Goal: Task Accomplishment & Management: Use online tool/utility

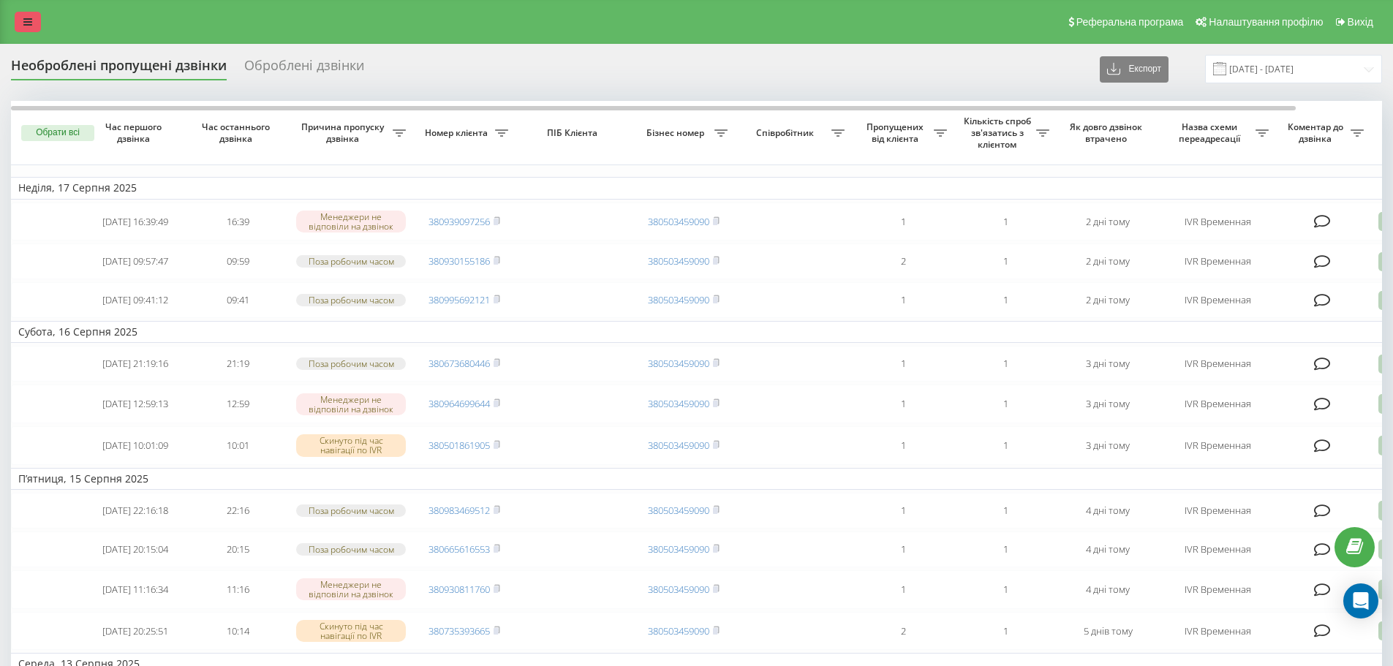
click at [31, 15] on link at bounding box center [28, 22] width 26 height 20
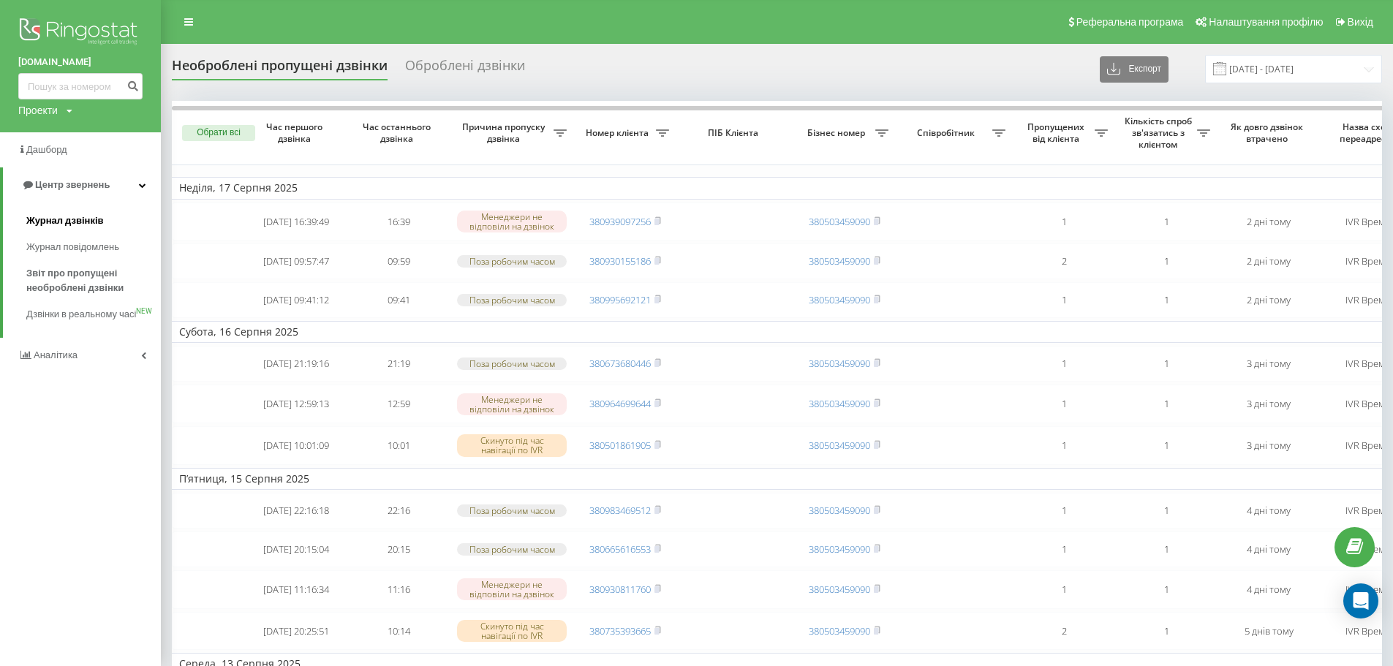
click at [74, 224] on span "Журнал дзвінків" at bounding box center [65, 221] width 78 height 15
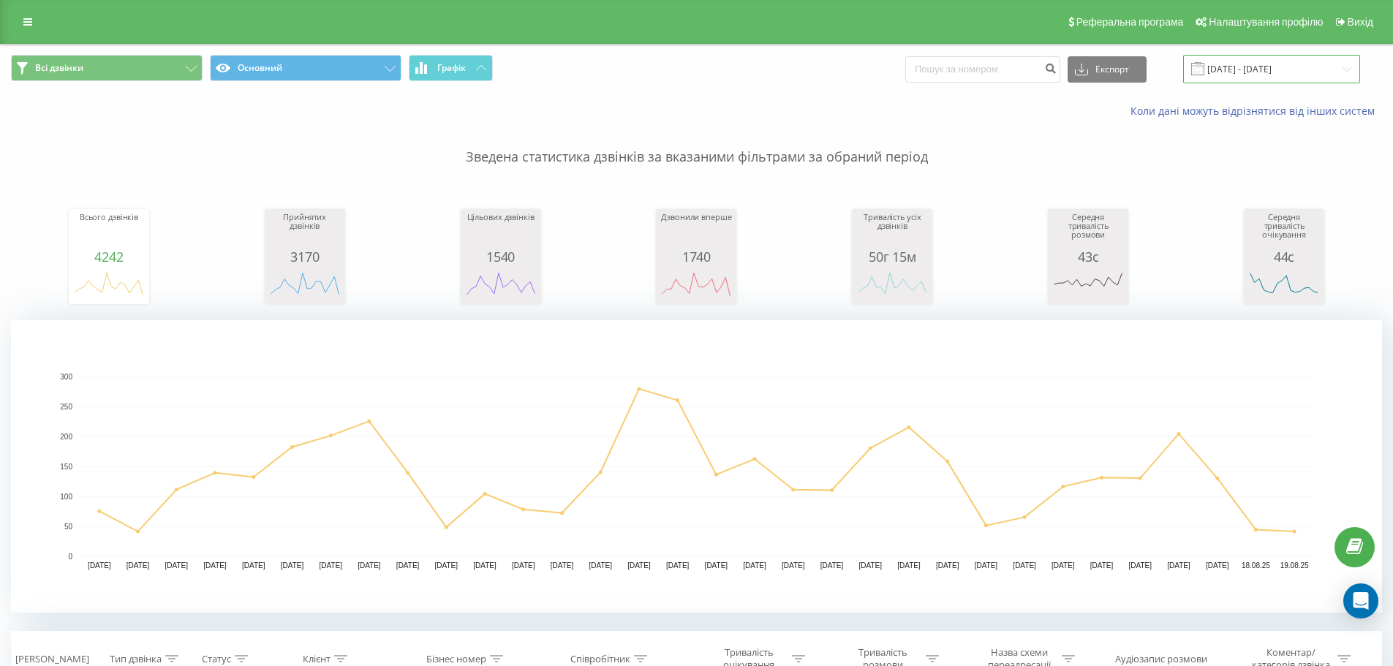
click at [1257, 68] on input "[DATE] - [DATE]" at bounding box center [1271, 69] width 177 height 29
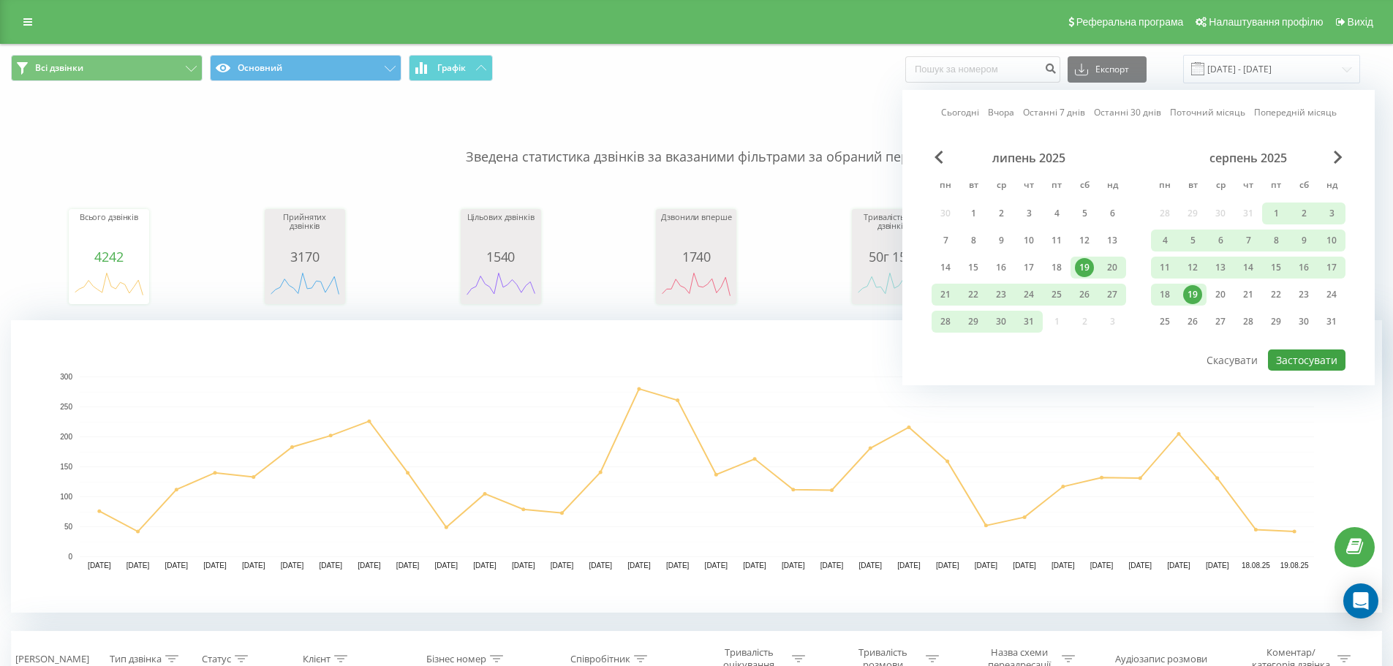
drag, startPoint x: 1189, startPoint y: 295, endPoint x: 1340, endPoint y: 350, distance: 161.0
click at [1189, 296] on div "19" at bounding box center [1192, 294] width 19 height 19
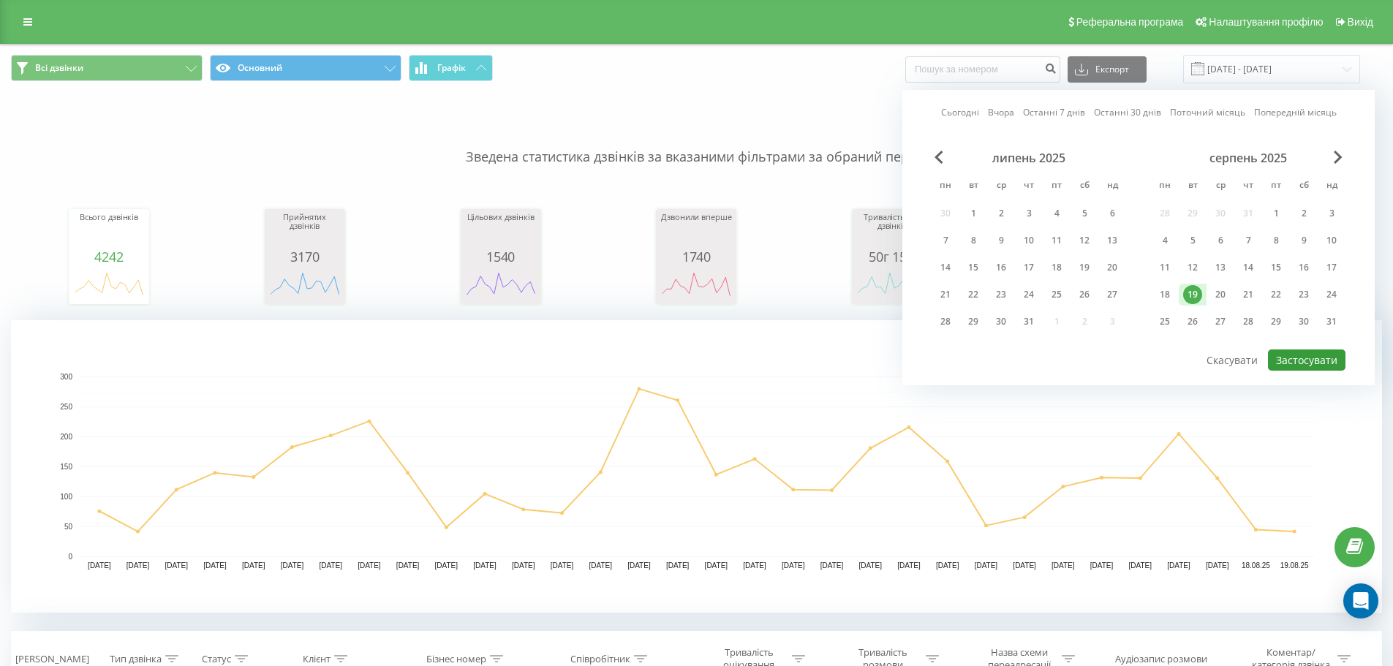
click at [1314, 366] on button "Застосувати" at bounding box center [1307, 360] width 78 height 21
type input "[DATE] - [DATE]"
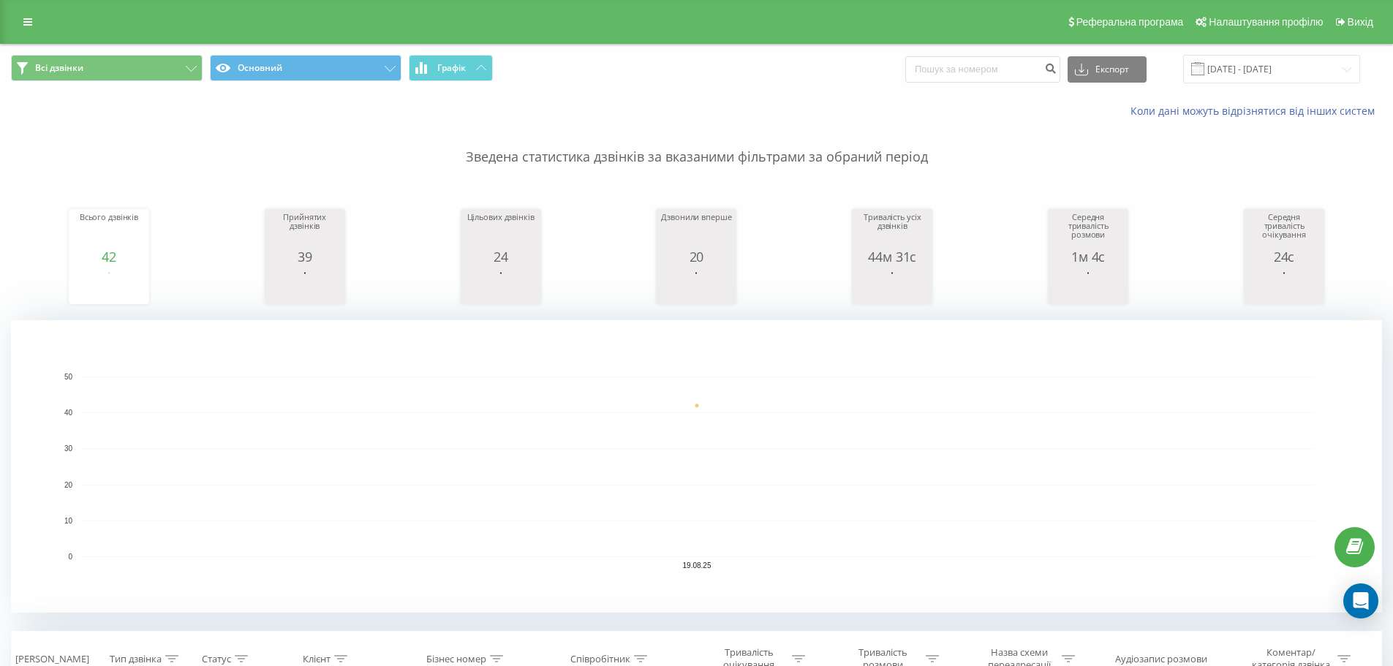
click at [36, 23] on link at bounding box center [28, 22] width 26 height 20
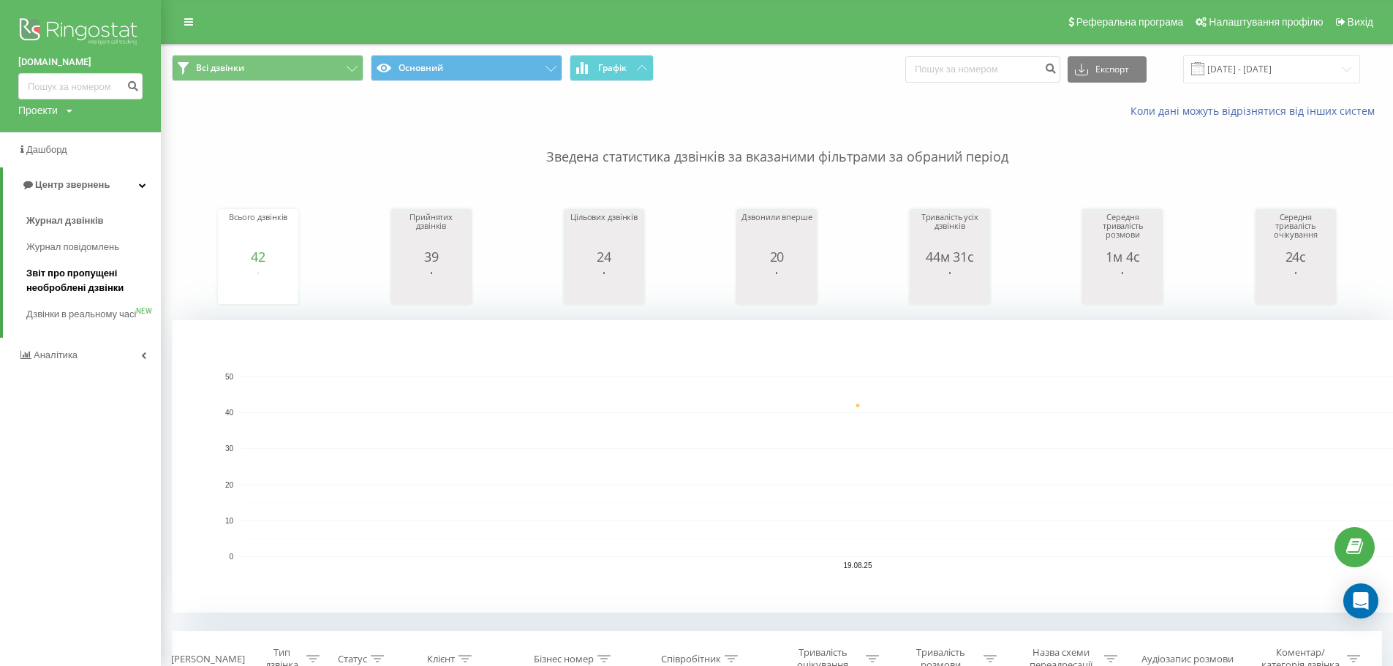
click at [91, 283] on span "Звіт про пропущені необроблені дзвінки" at bounding box center [89, 280] width 127 height 29
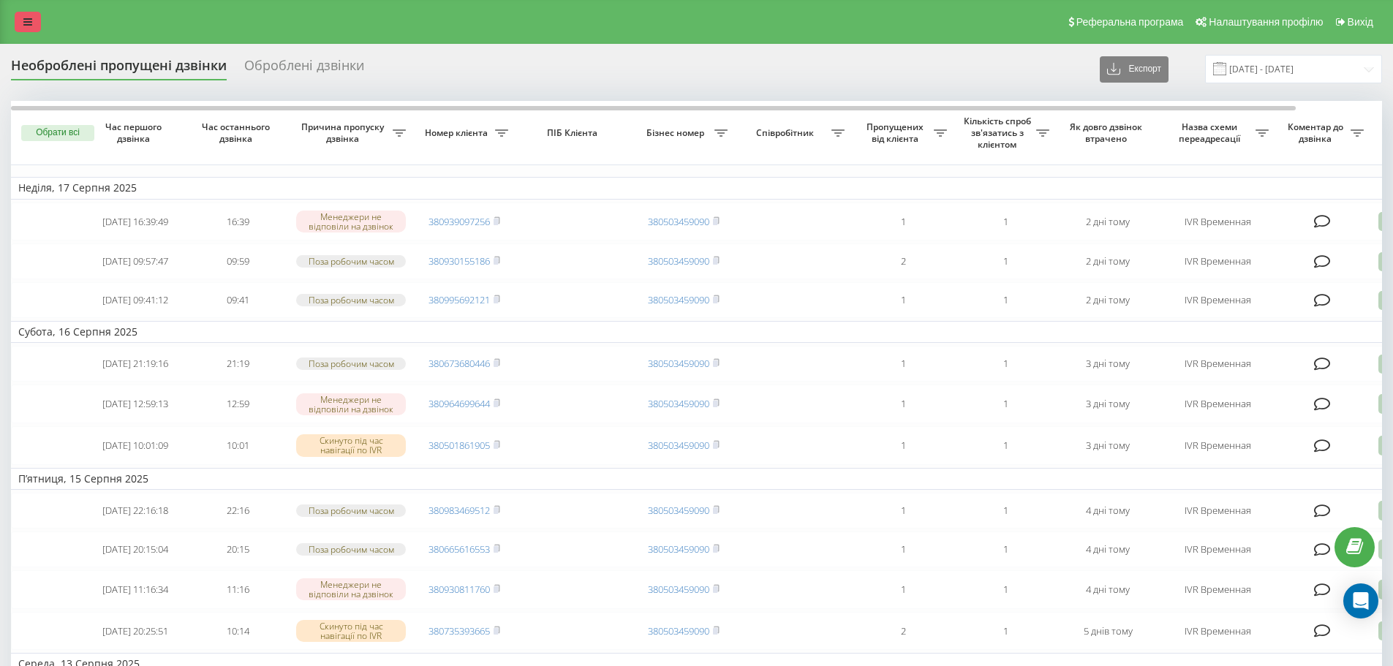
click at [31, 18] on icon at bounding box center [27, 22] width 9 height 10
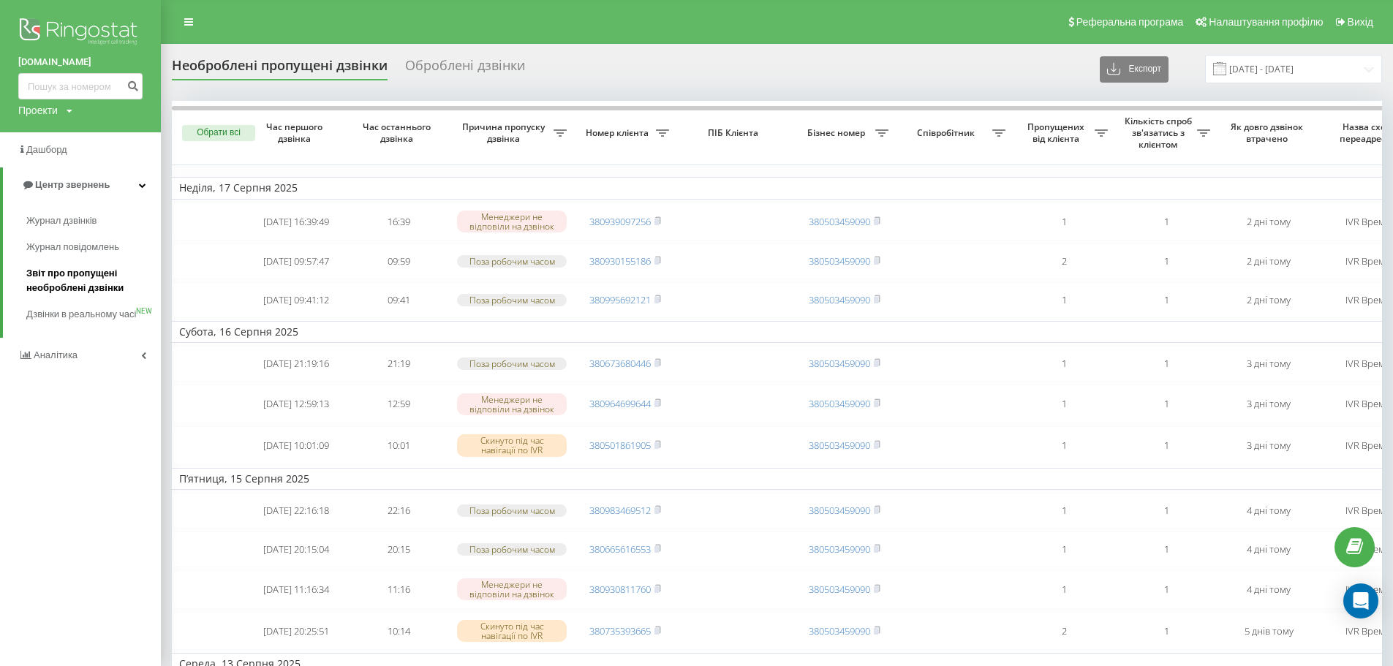
click at [73, 287] on span "Звіт про пропущені необроблені дзвінки" at bounding box center [89, 280] width 127 height 29
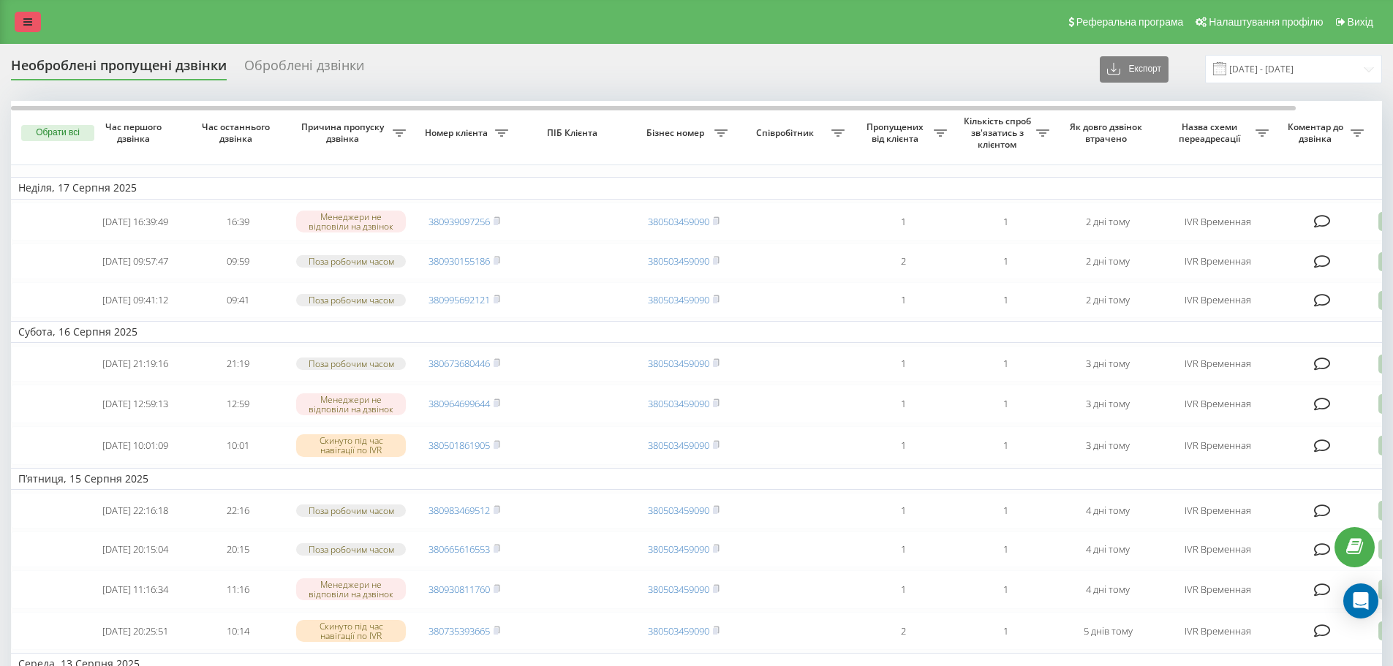
click at [34, 18] on link at bounding box center [28, 22] width 26 height 20
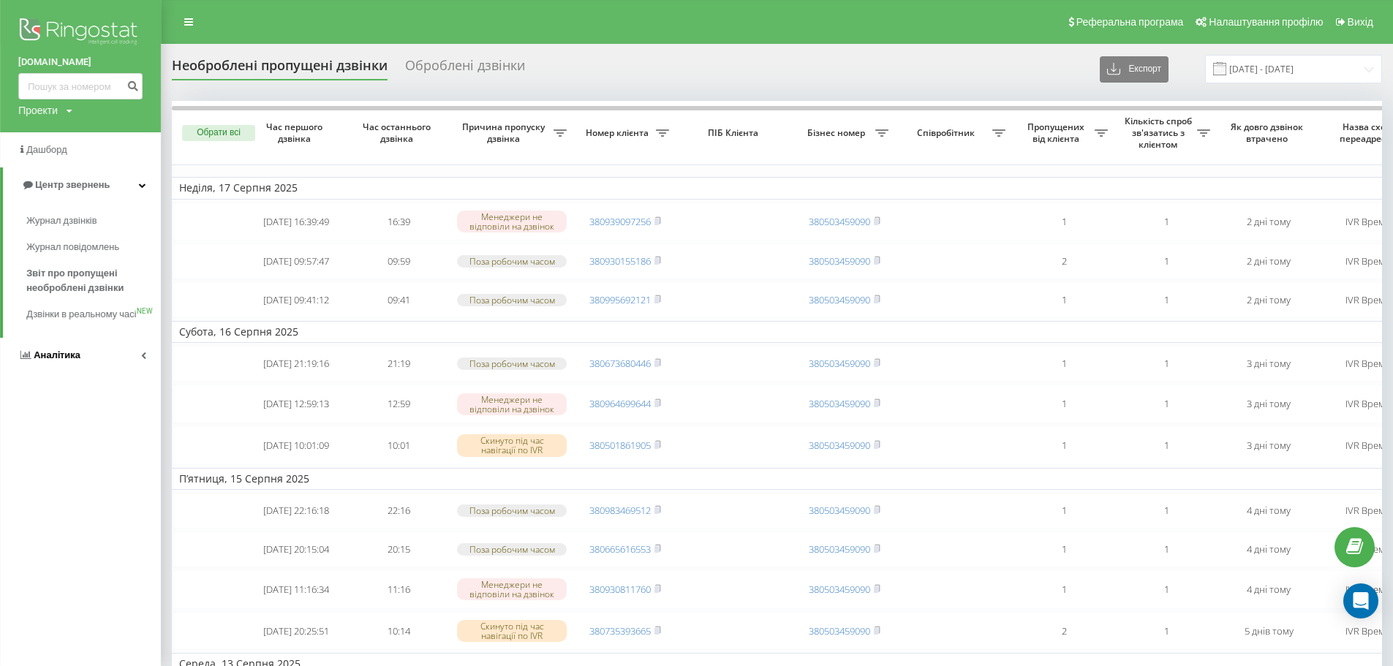
click at [67, 361] on span "Аналiтика" at bounding box center [57, 355] width 47 height 11
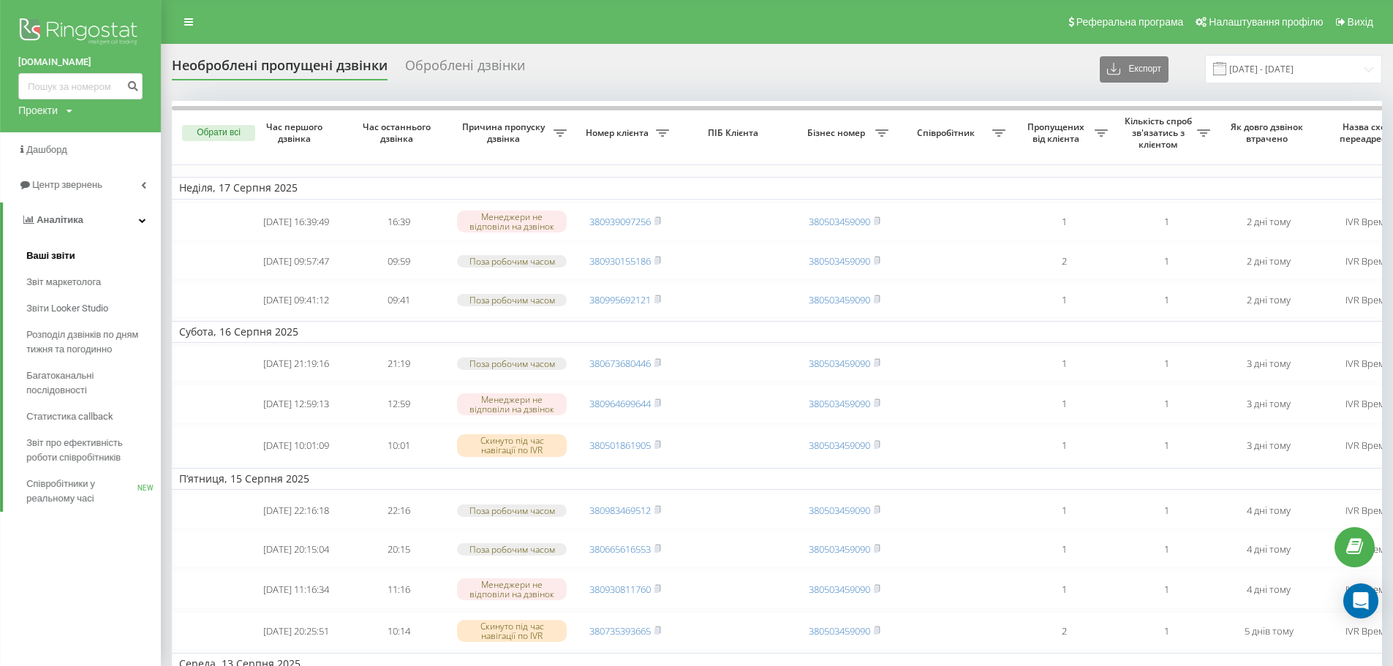
click at [49, 252] on span "Ваші звіти" at bounding box center [50, 256] width 49 height 15
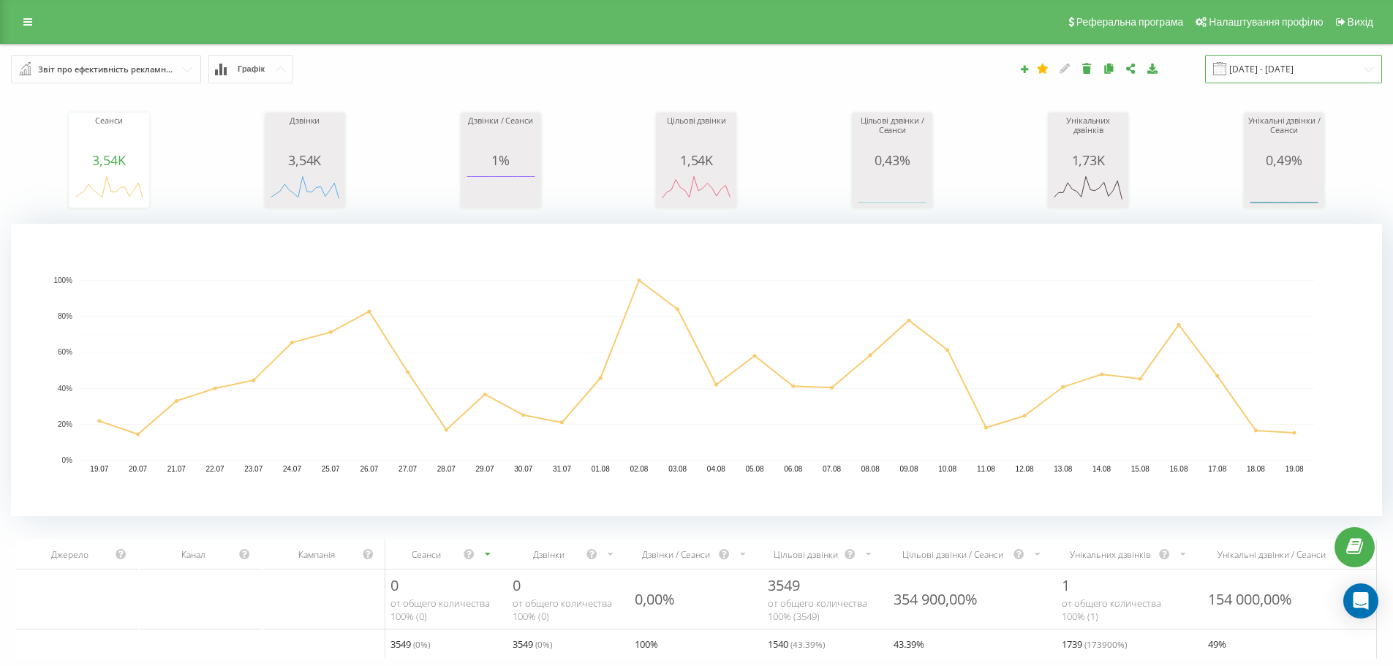
click at [1259, 67] on input "[DATE] - [DATE]" at bounding box center [1293, 69] width 177 height 29
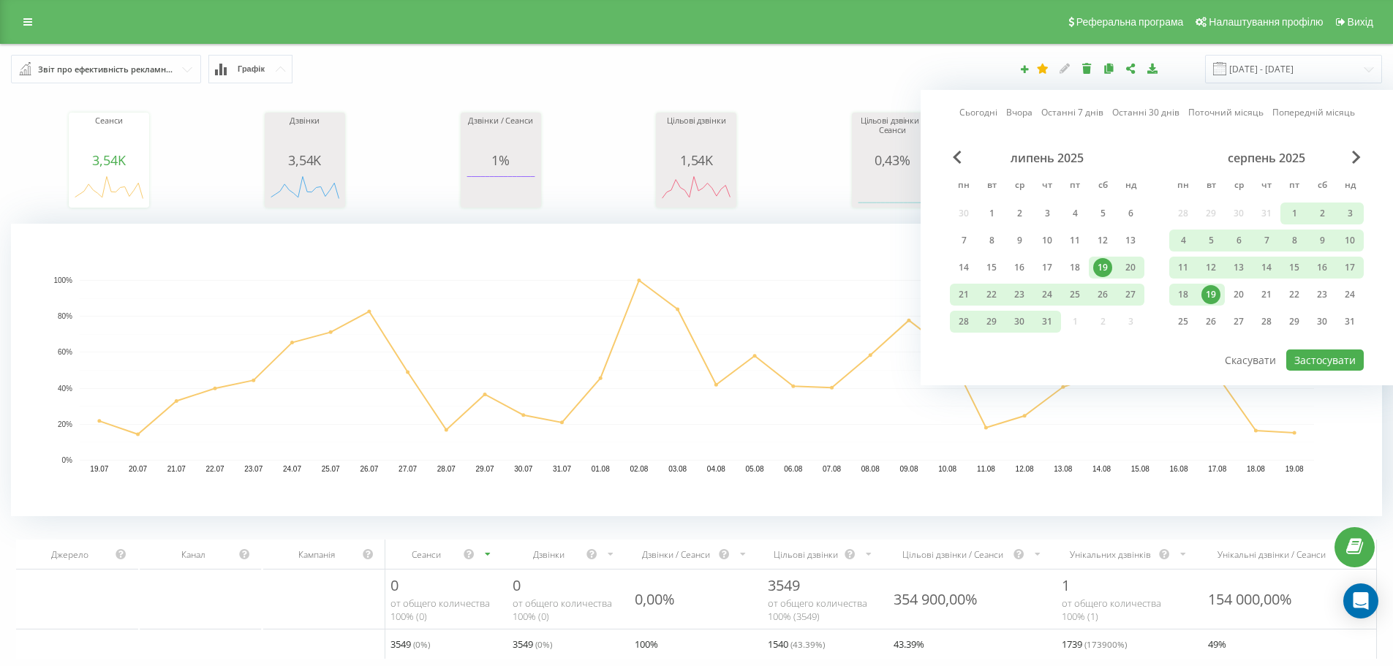
click at [1212, 291] on div "19" at bounding box center [1211, 294] width 19 height 19
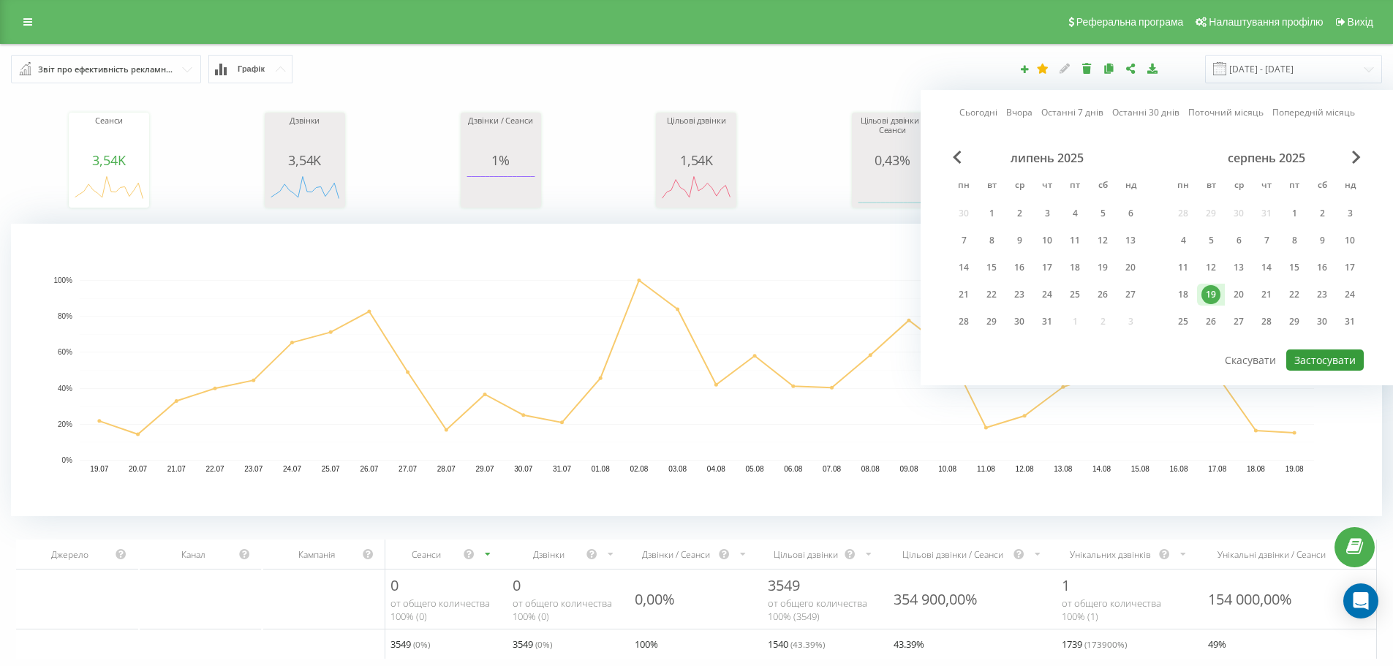
click at [1319, 364] on button "Застосувати" at bounding box center [1326, 360] width 78 height 21
type input "[DATE] - [DATE]"
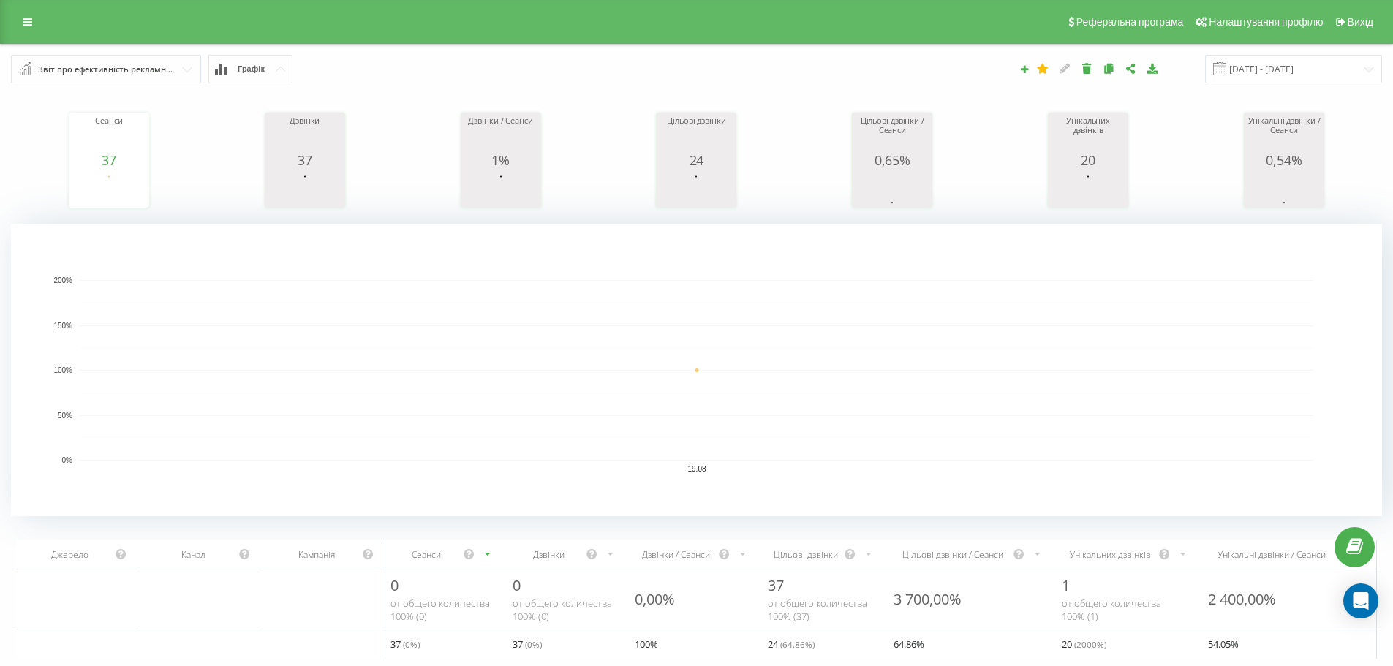
click at [26, 21] on icon at bounding box center [27, 22] width 9 height 10
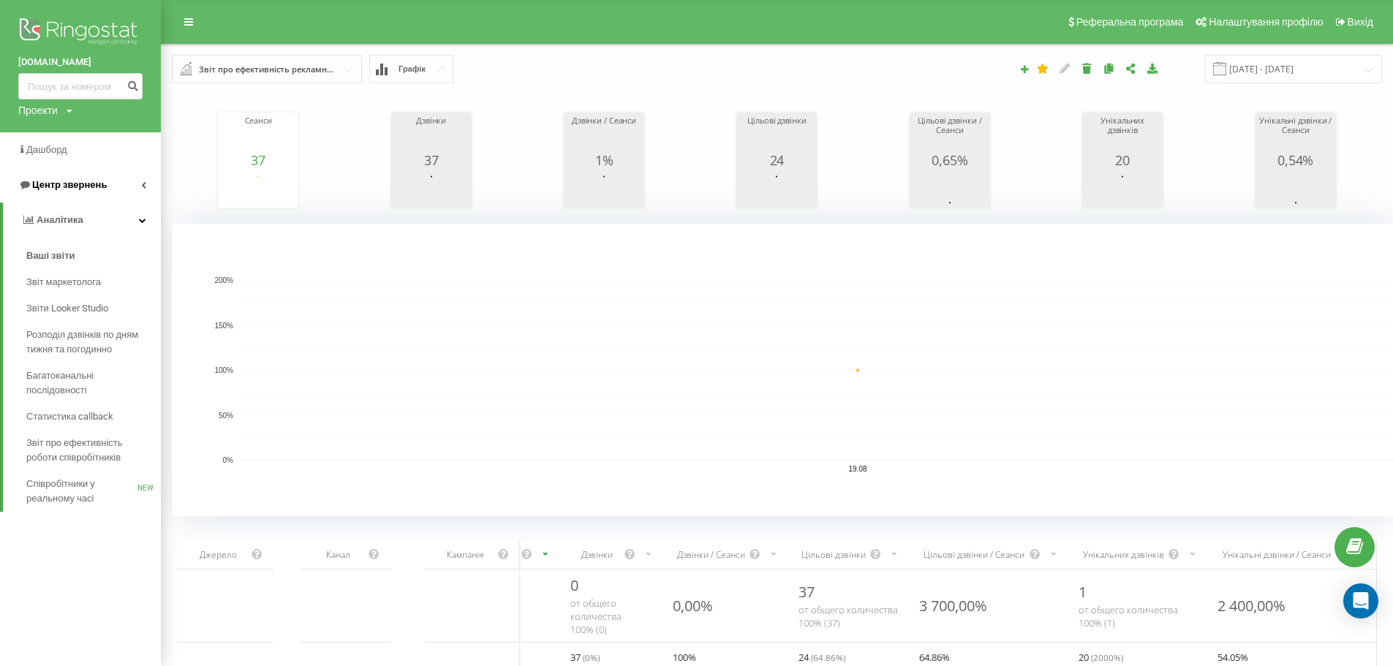
click at [73, 180] on span "Центр звернень" at bounding box center [69, 184] width 75 height 11
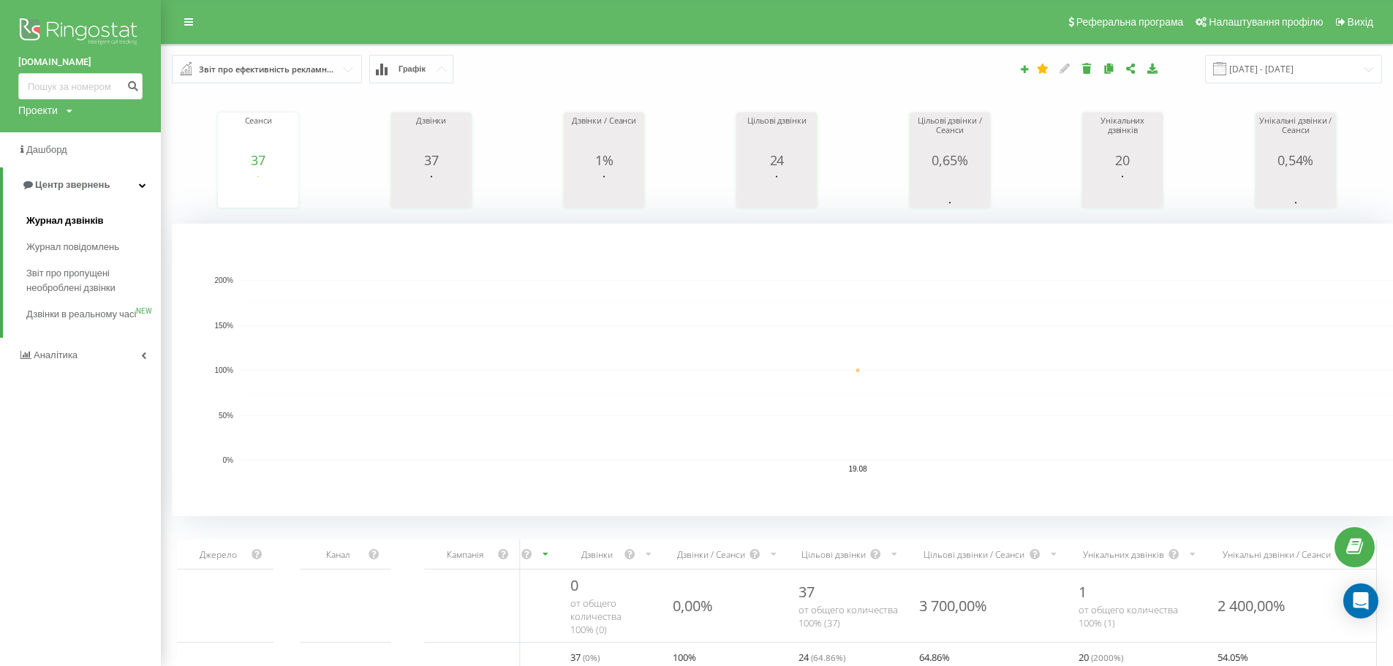
click at [75, 220] on span "Журнал дзвінків" at bounding box center [65, 221] width 78 height 15
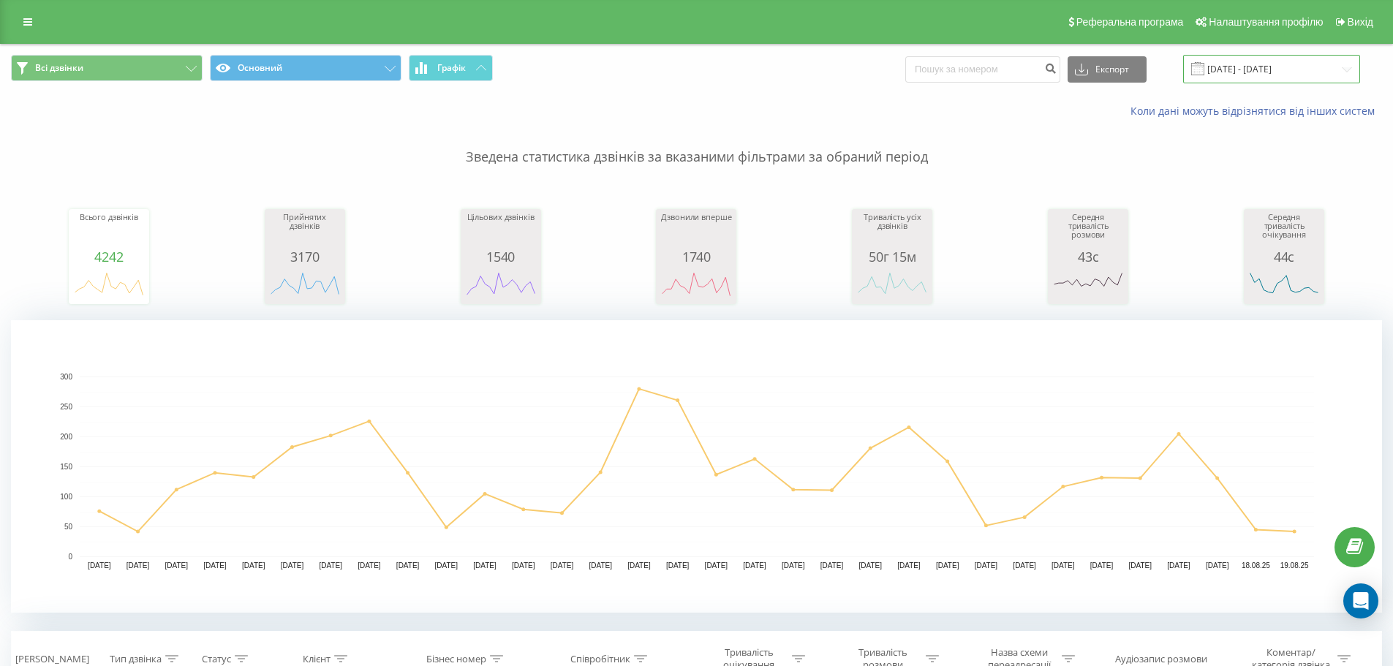
click at [1257, 72] on input "[DATE] - [DATE]" at bounding box center [1271, 69] width 177 height 29
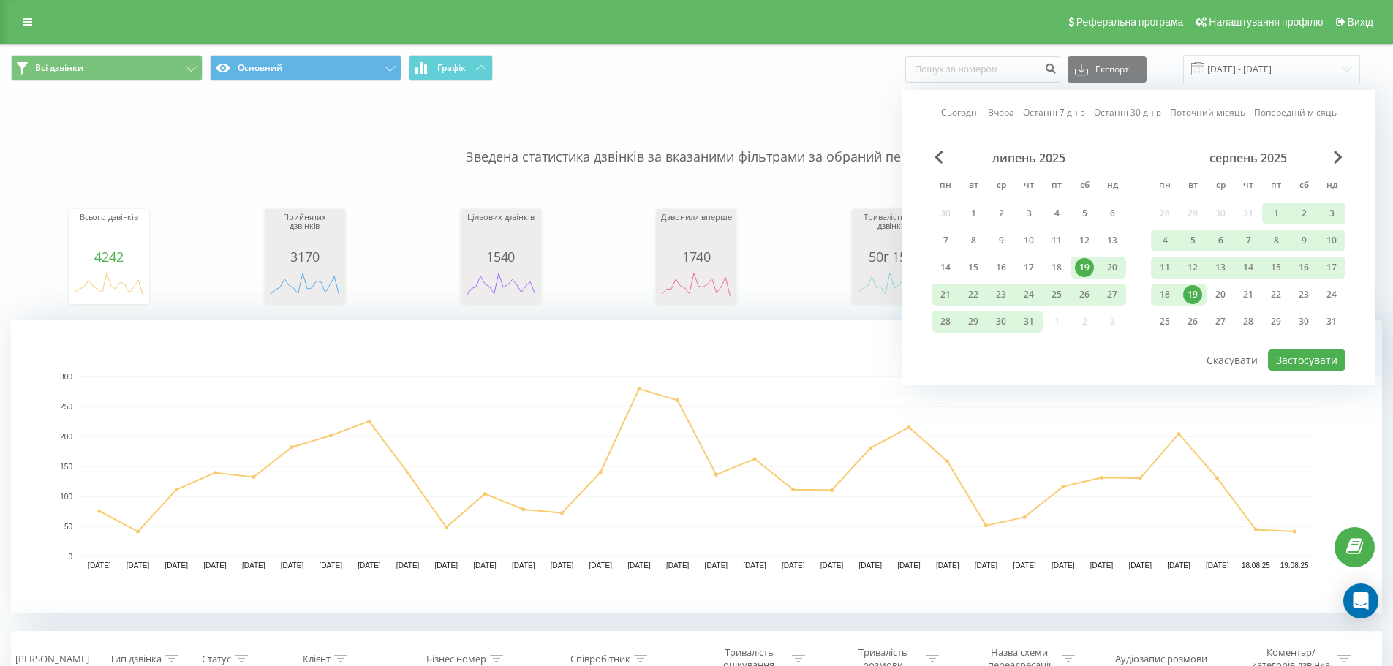
click at [1197, 293] on div "19" at bounding box center [1192, 294] width 19 height 19
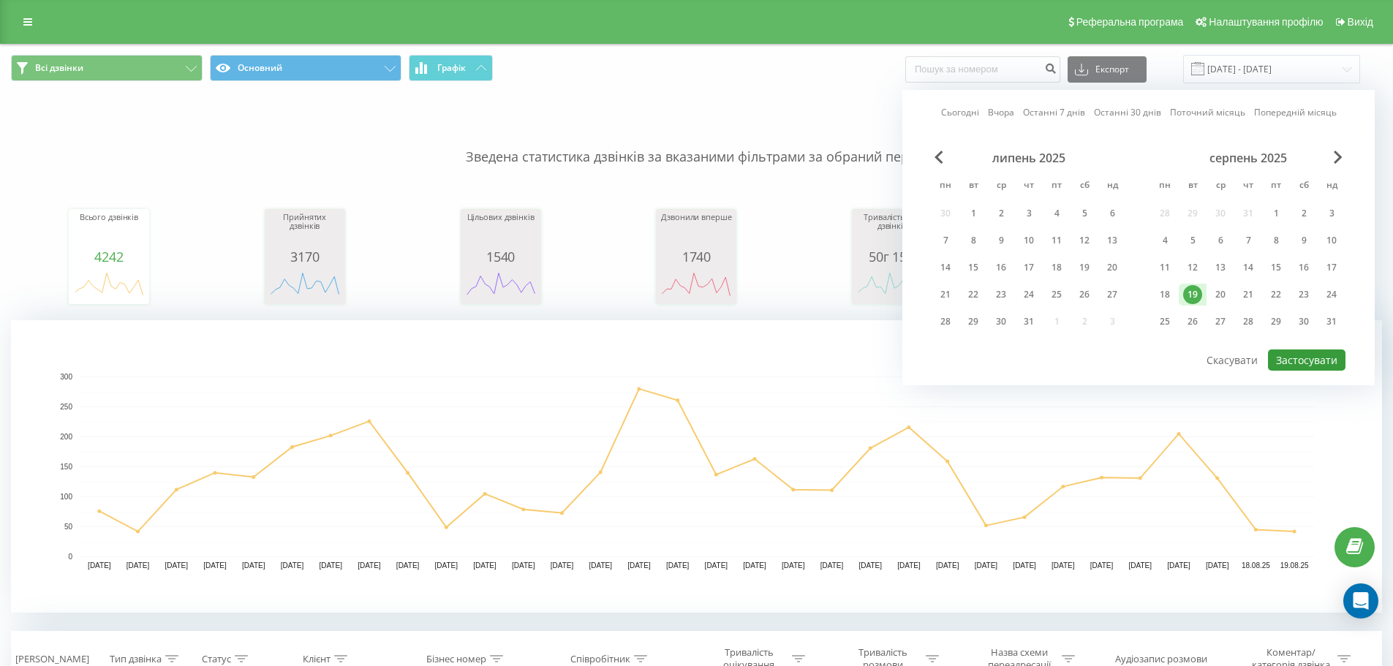
click at [1303, 359] on button "Застосувати" at bounding box center [1307, 360] width 78 height 21
type input "[DATE] - [DATE]"
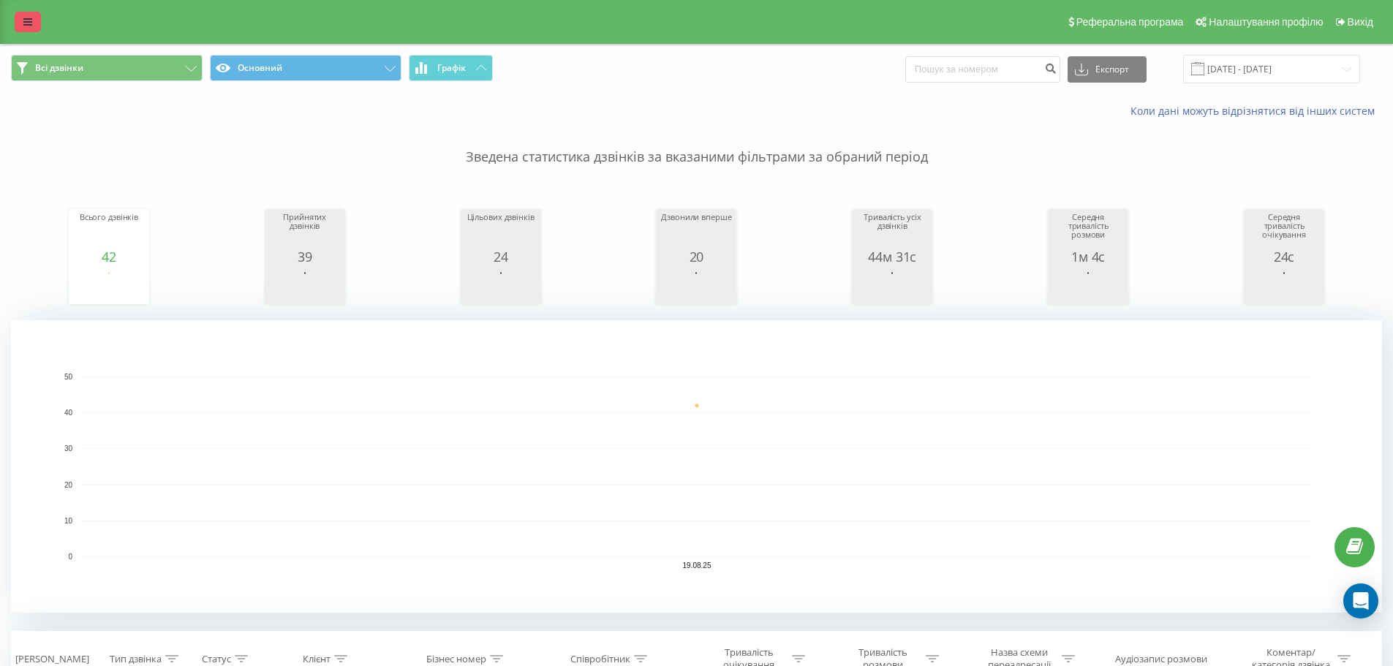
click at [26, 23] on icon at bounding box center [27, 22] width 9 height 10
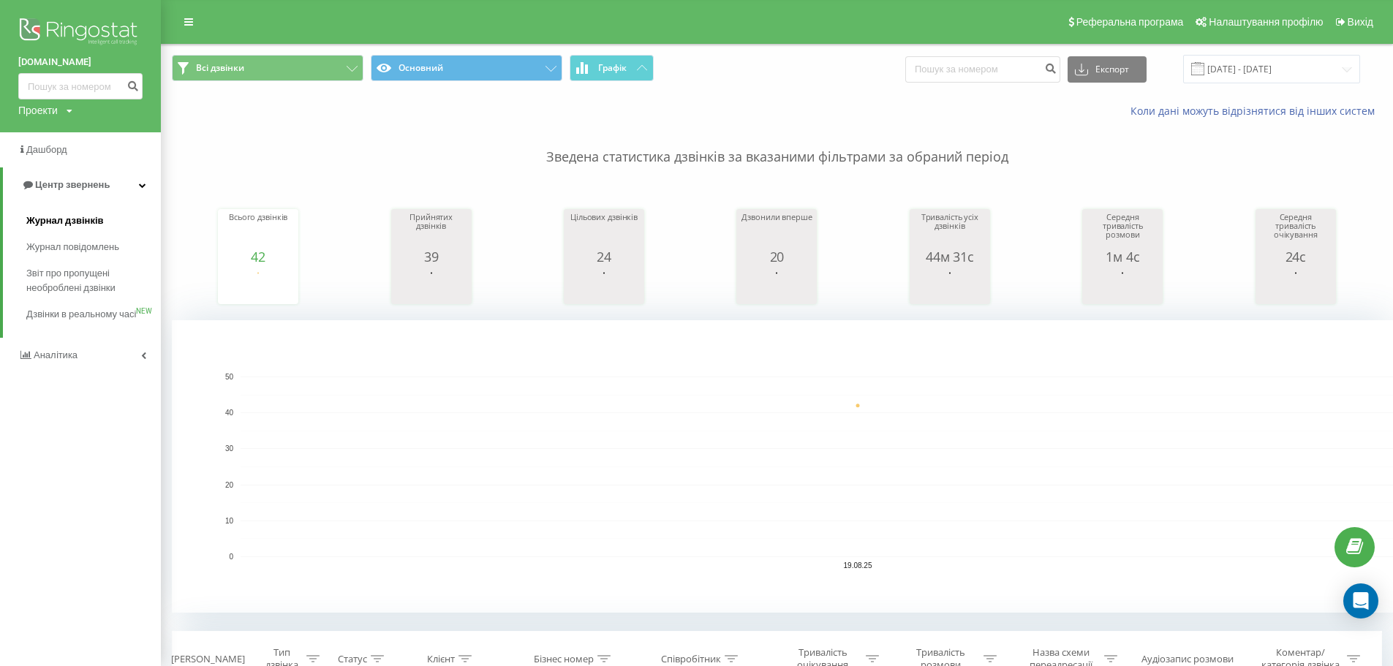
click at [82, 219] on span "Журнал дзвінків" at bounding box center [65, 221] width 78 height 15
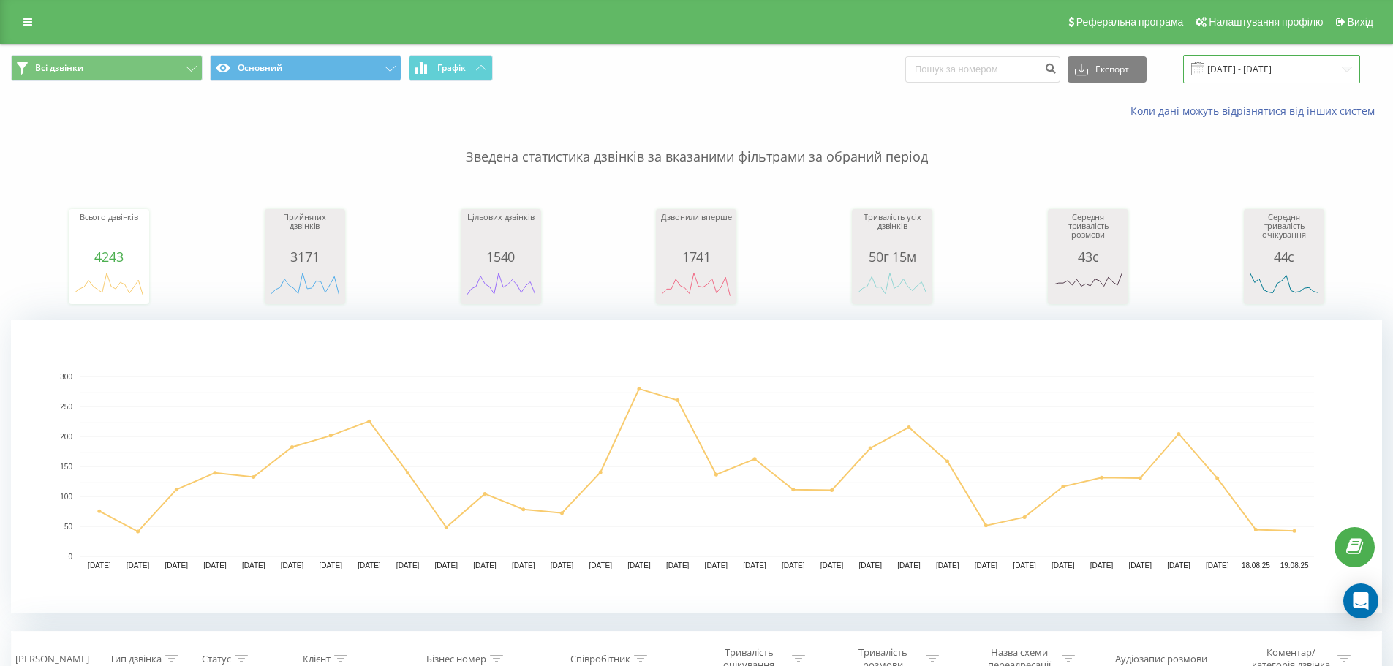
click at [1267, 68] on input "[DATE] - [DATE]" at bounding box center [1271, 69] width 177 height 29
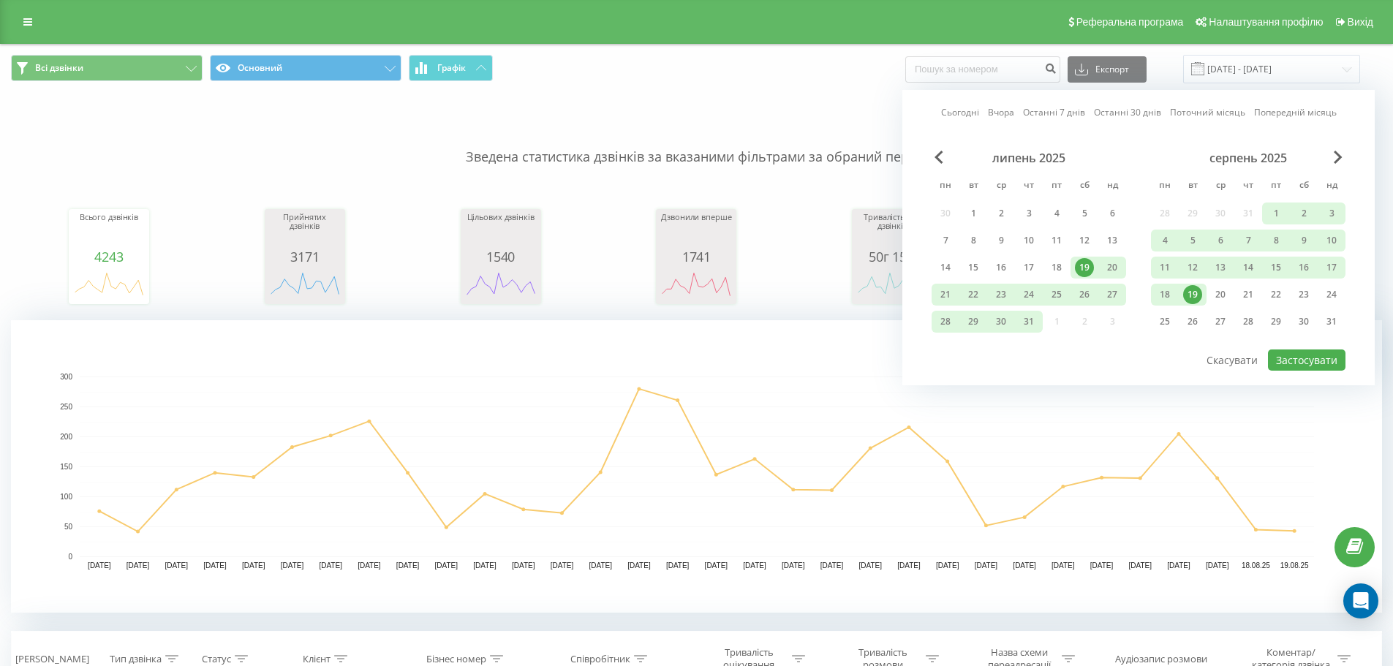
click at [1197, 298] on div "19" at bounding box center [1192, 294] width 19 height 19
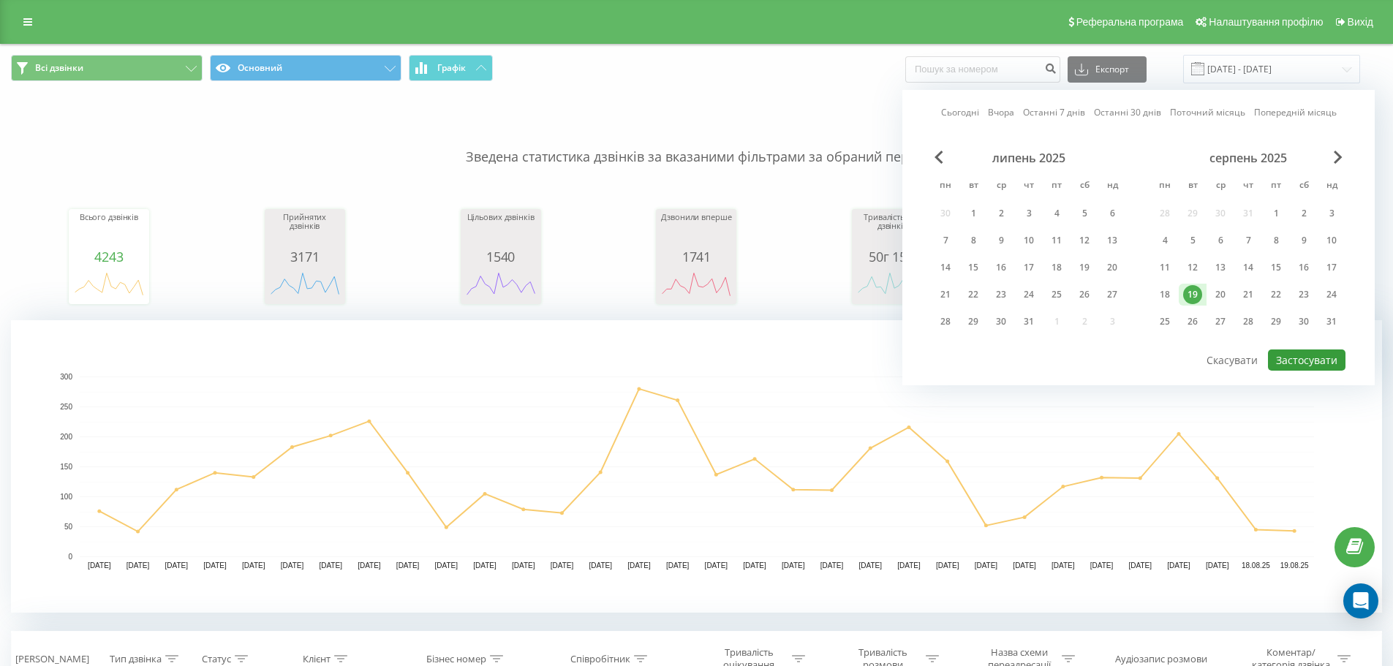
click at [1316, 362] on button "Застосувати" at bounding box center [1307, 360] width 78 height 21
type input "[DATE] - [DATE]"
